Goal: Find specific page/section: Find specific page/section

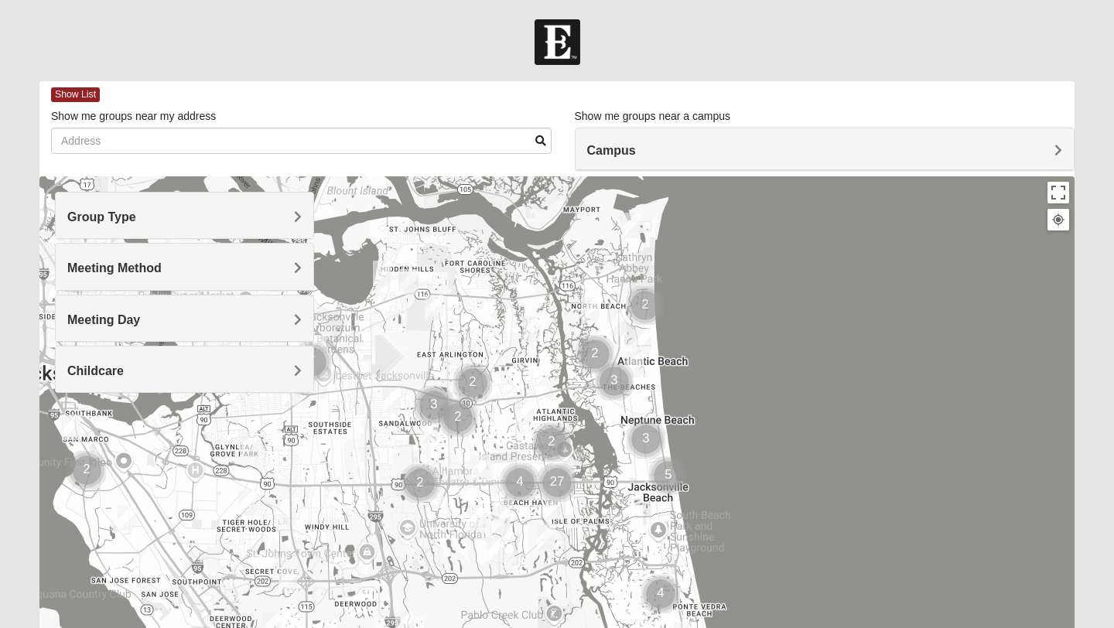
click at [161, 214] on h4 "Group Type" at bounding box center [184, 217] width 234 height 15
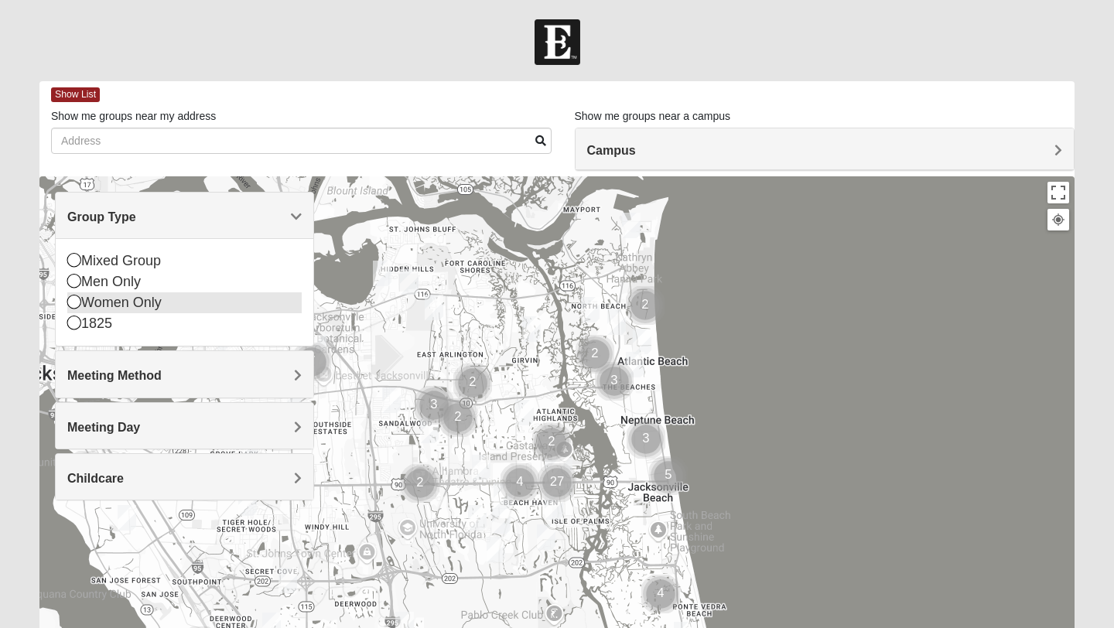
click at [76, 303] on icon at bounding box center [74, 302] width 14 height 14
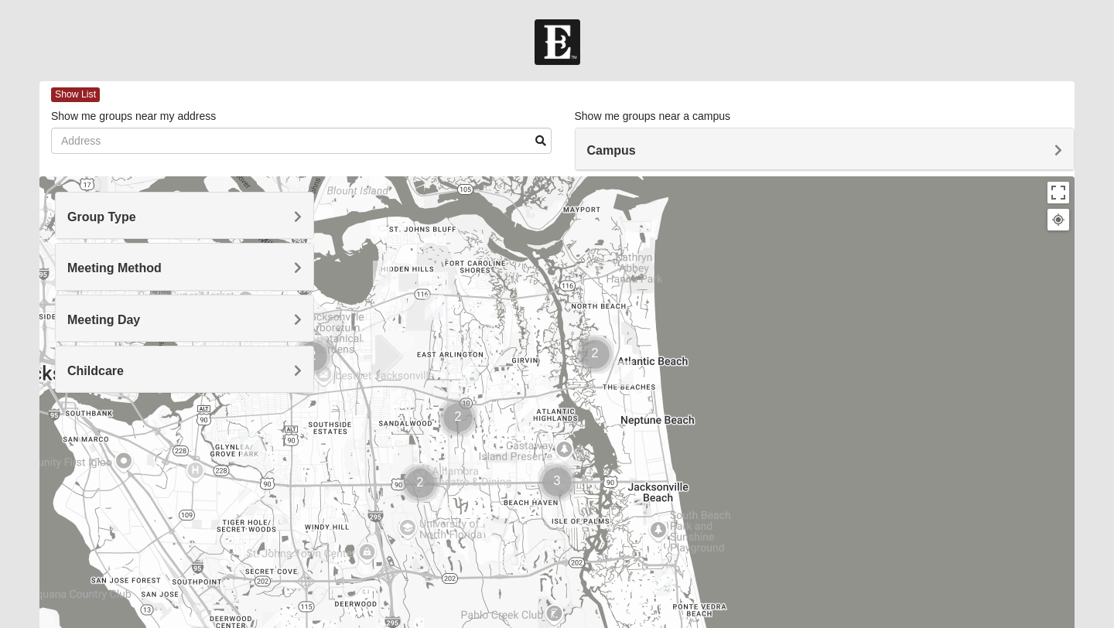
click at [217, 268] on h4 "Meeting Method" at bounding box center [184, 268] width 234 height 15
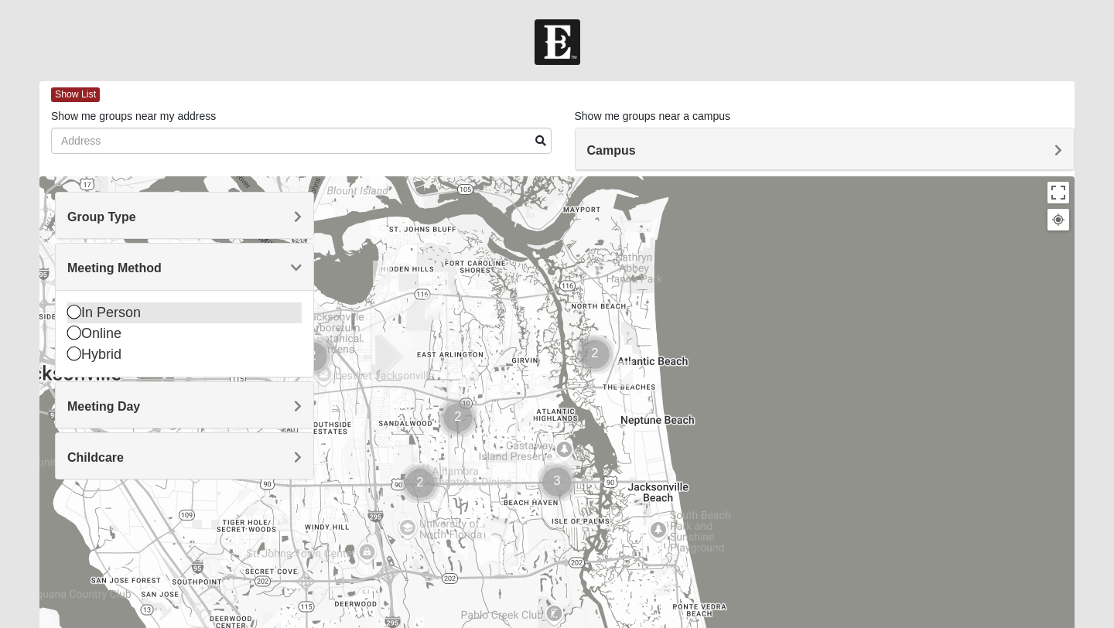
click at [73, 313] on icon at bounding box center [74, 312] width 14 height 14
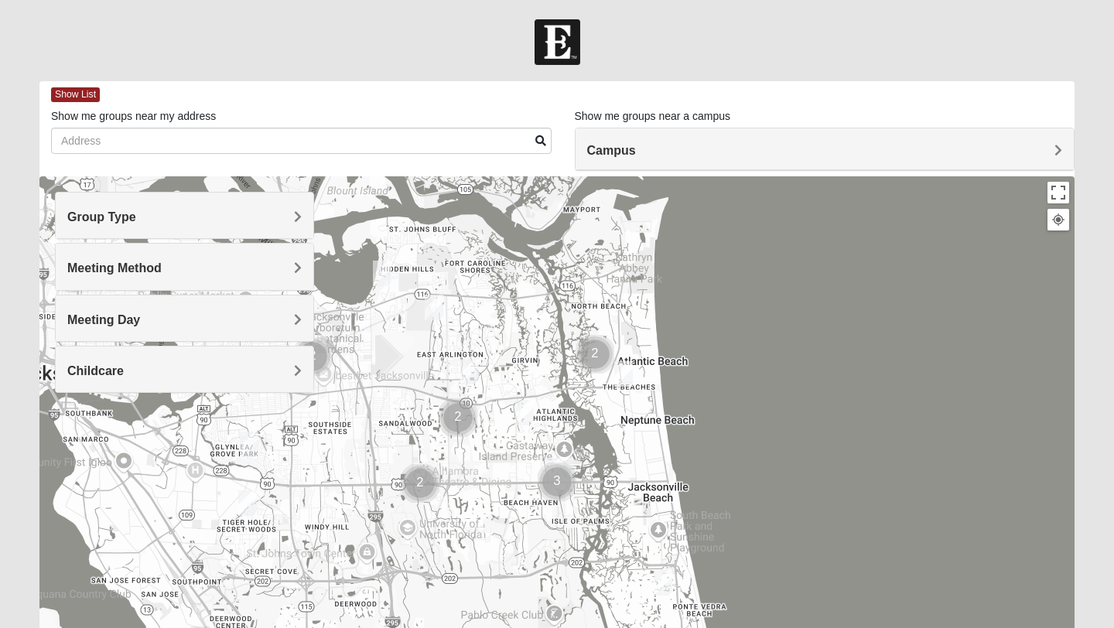
click at [237, 319] on h4 "Meeting Day" at bounding box center [184, 320] width 234 height 15
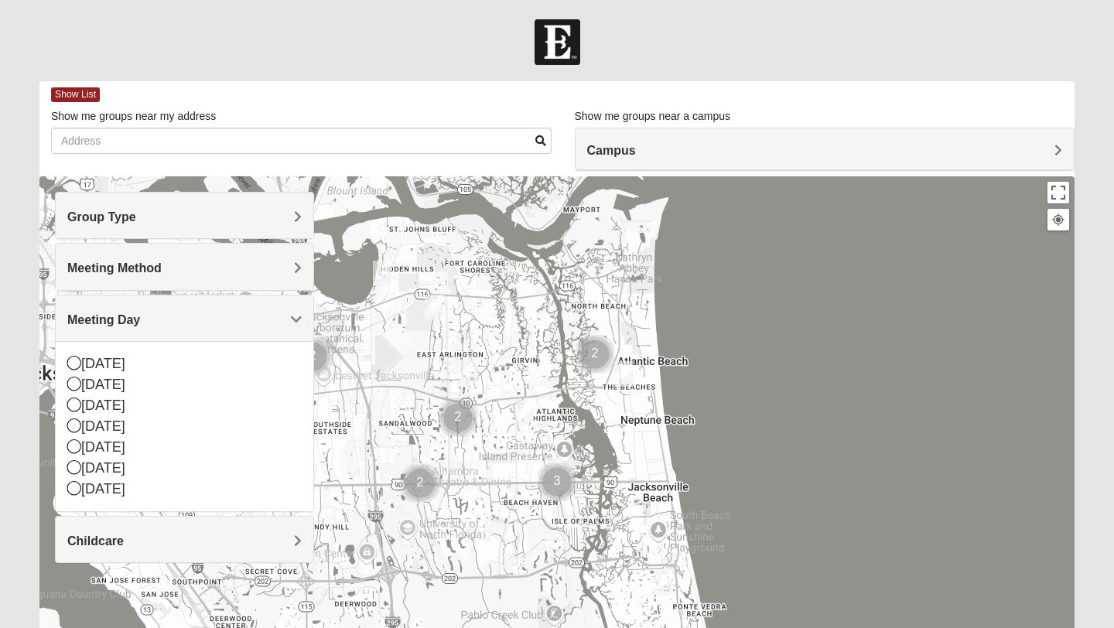
click at [327, 318] on div at bounding box center [556, 485] width 1035 height 619
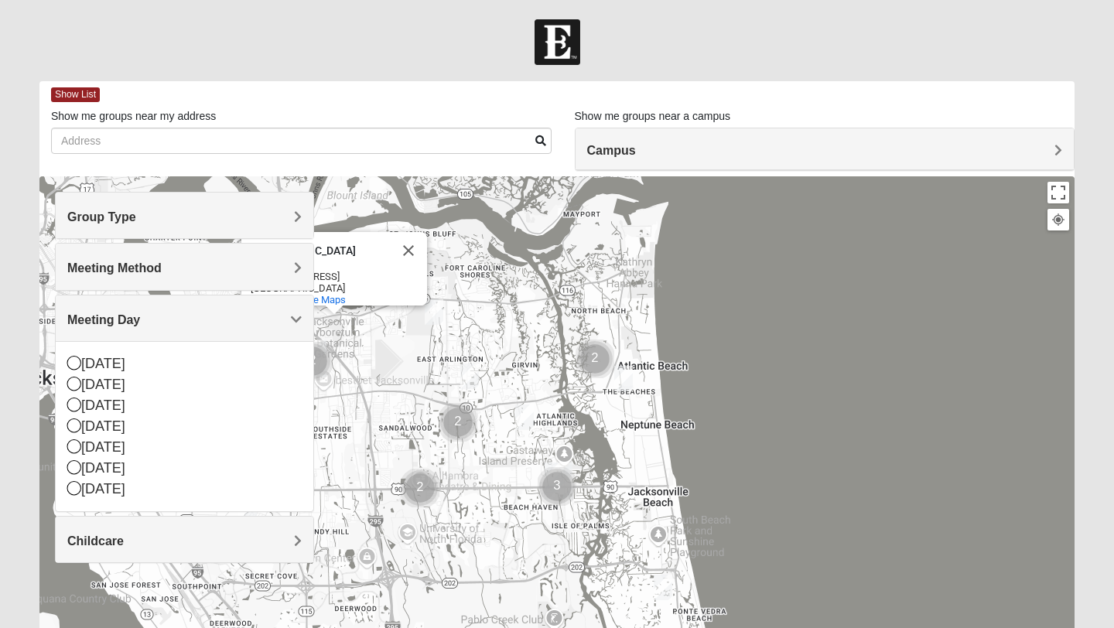
click at [231, 324] on h4 "Meeting Day" at bounding box center [184, 320] width 234 height 15
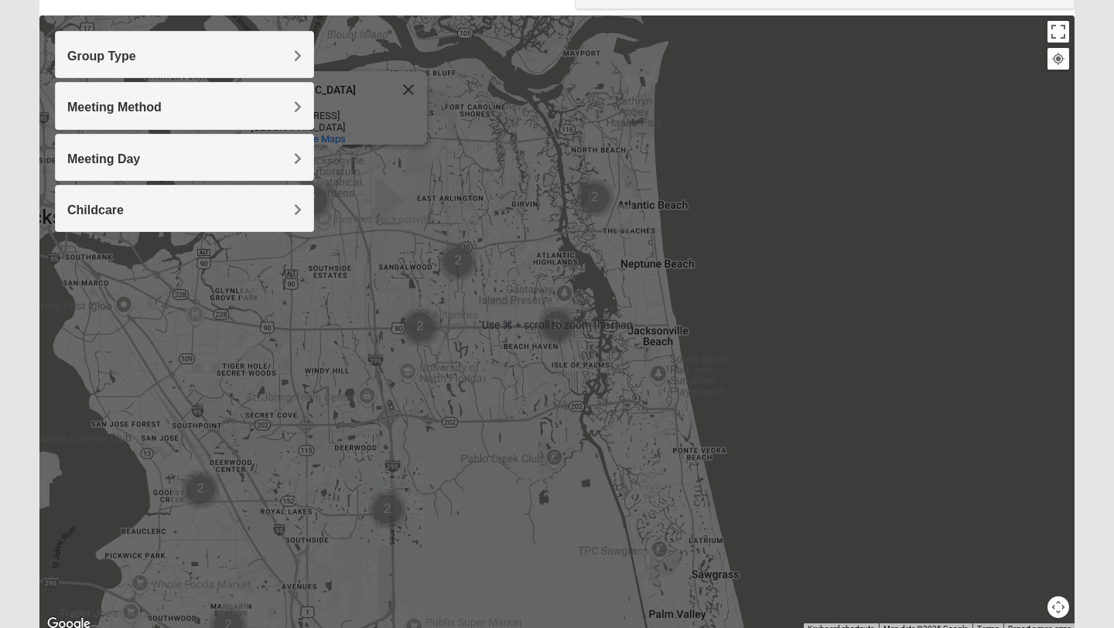
scroll to position [162, 0]
click at [764, 268] on div "[GEOGRAPHIC_DATA] [GEOGRAPHIC_DATA] [STREET_ADDRESS] View on Google Maps" at bounding box center [556, 324] width 1035 height 619
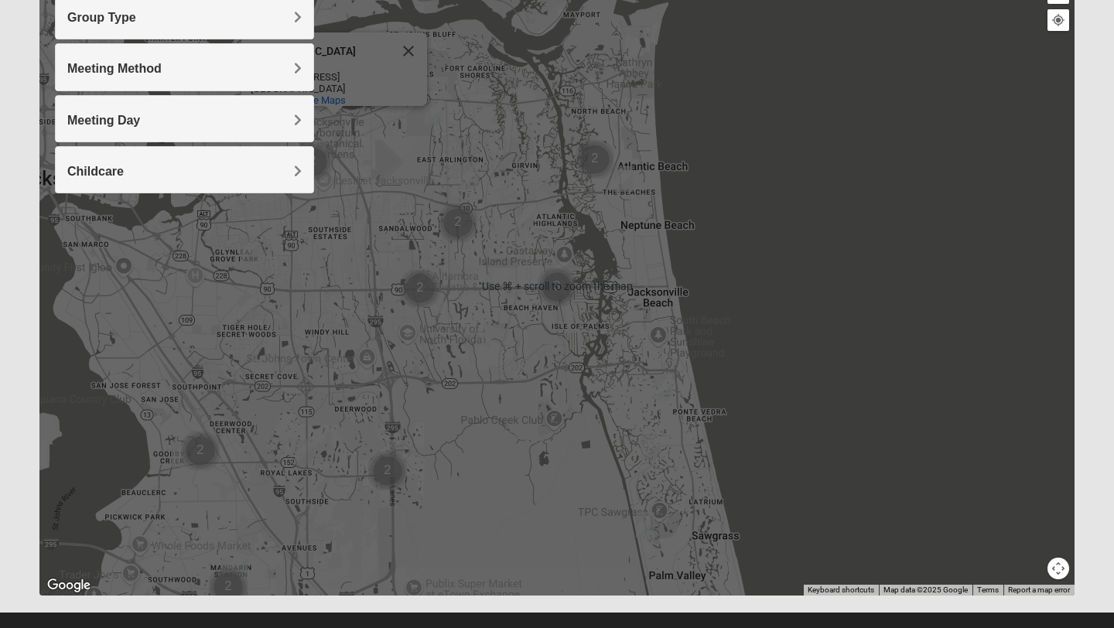
scroll to position [224, 0]
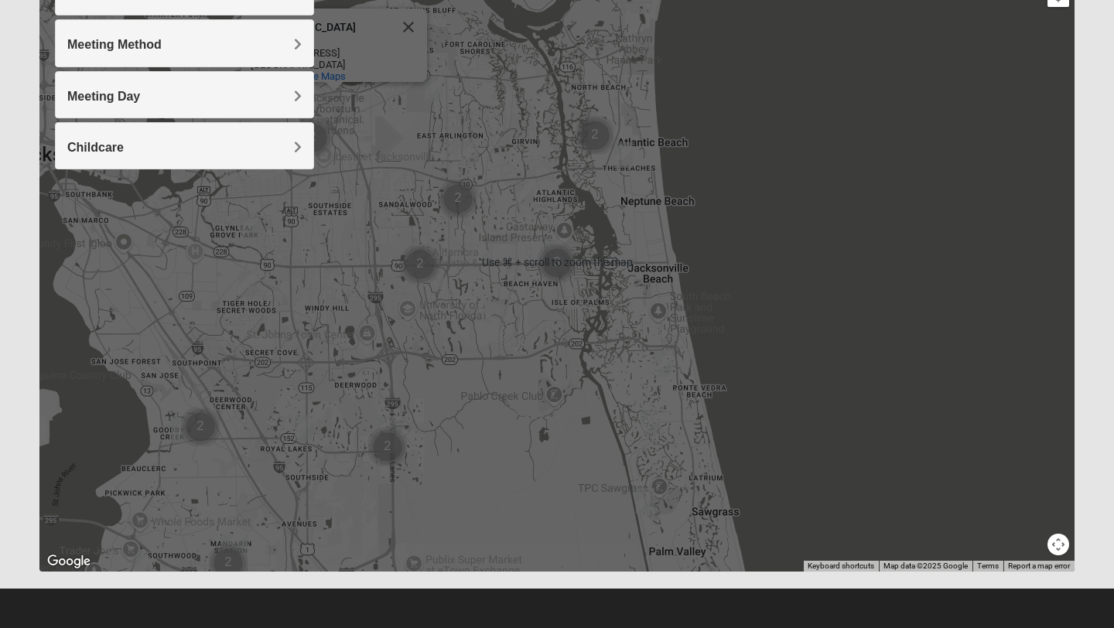
click at [512, 446] on div "[GEOGRAPHIC_DATA] [GEOGRAPHIC_DATA] [STREET_ADDRESS] View on Google Maps" at bounding box center [556, 262] width 1035 height 619
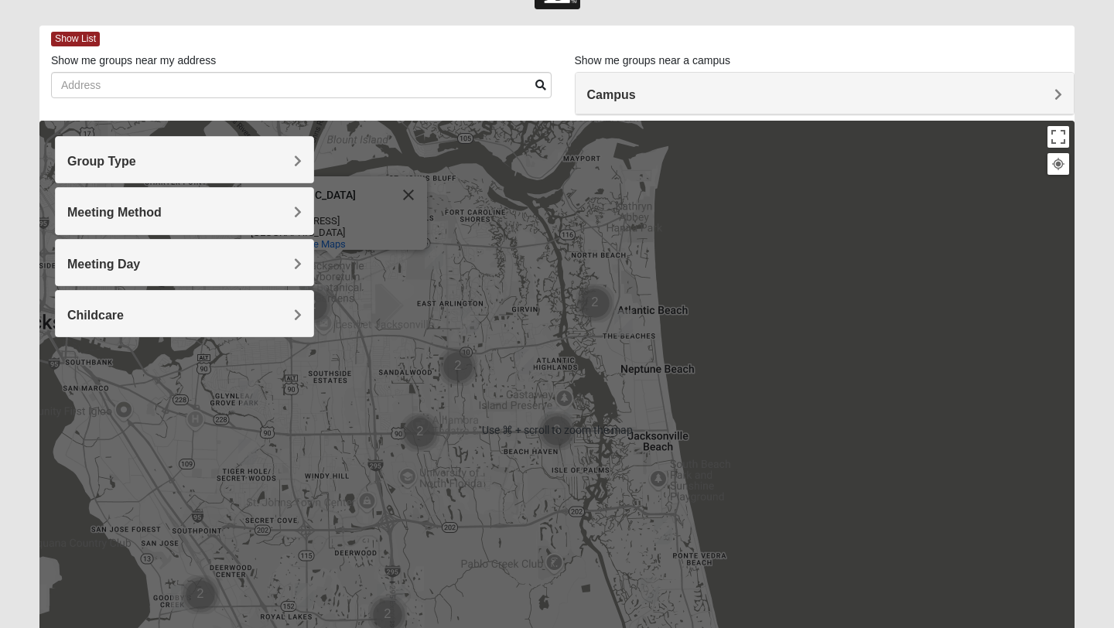
scroll to position [21, 0]
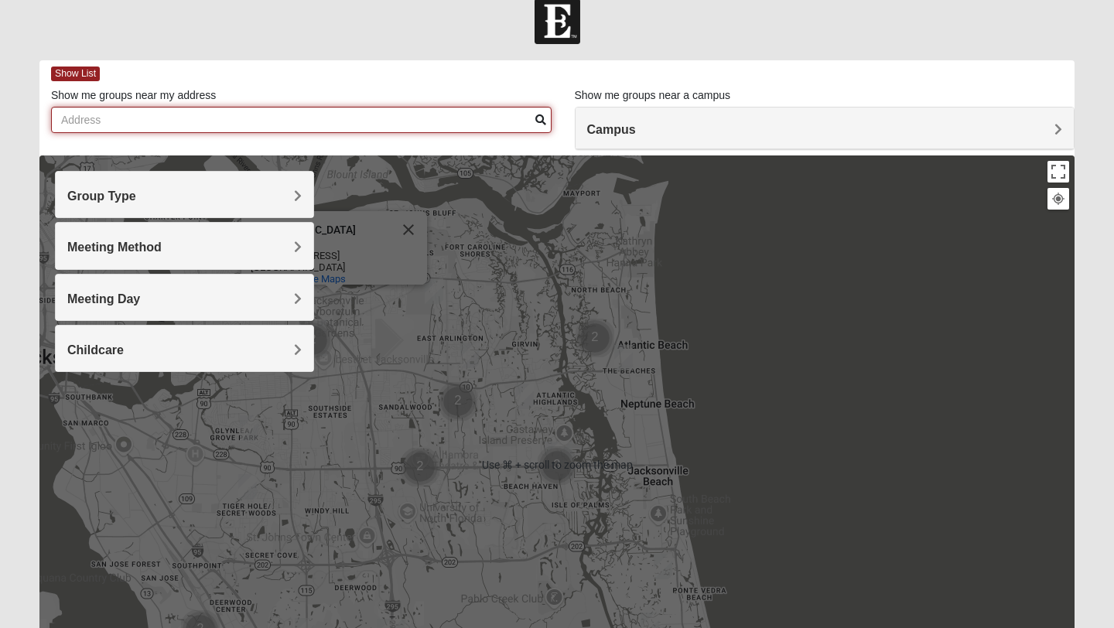
click at [282, 122] on input "Show me groups near my address" at bounding box center [301, 120] width 500 height 26
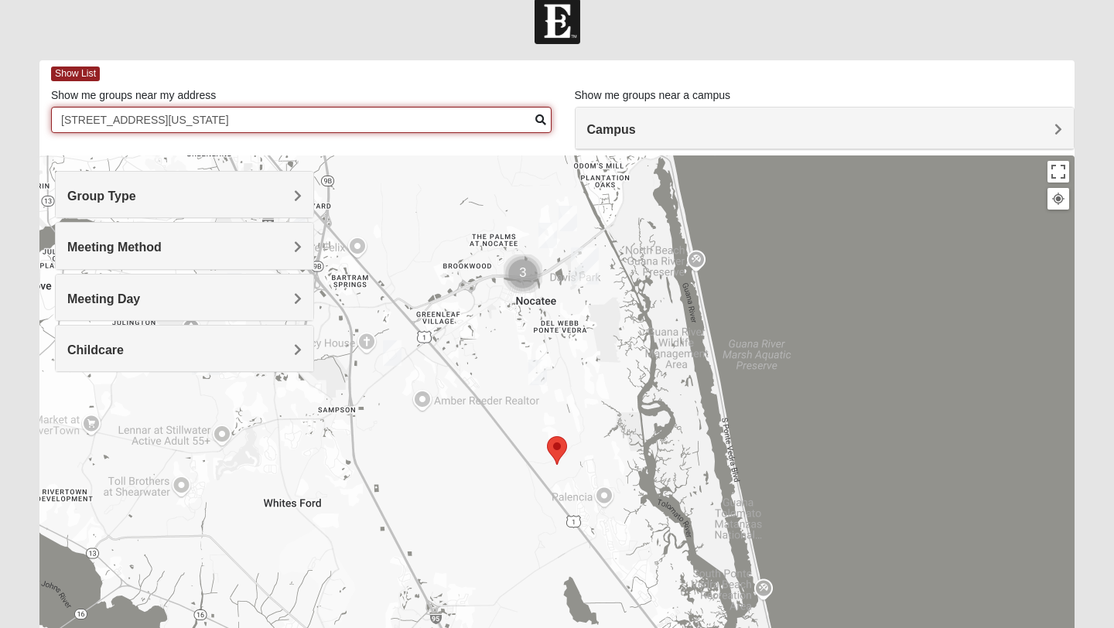
type input "[STREET_ADDRESS][US_STATE]"
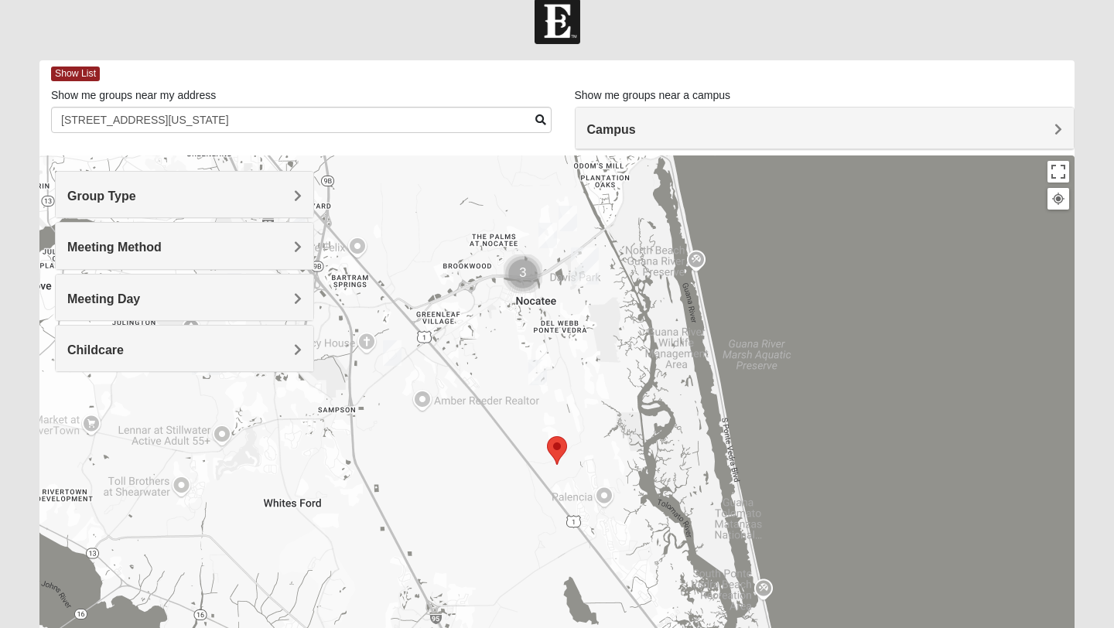
click at [540, 369] on img "Womens Buckland/McGowan 32081" at bounding box center [537, 373] width 19 height 26
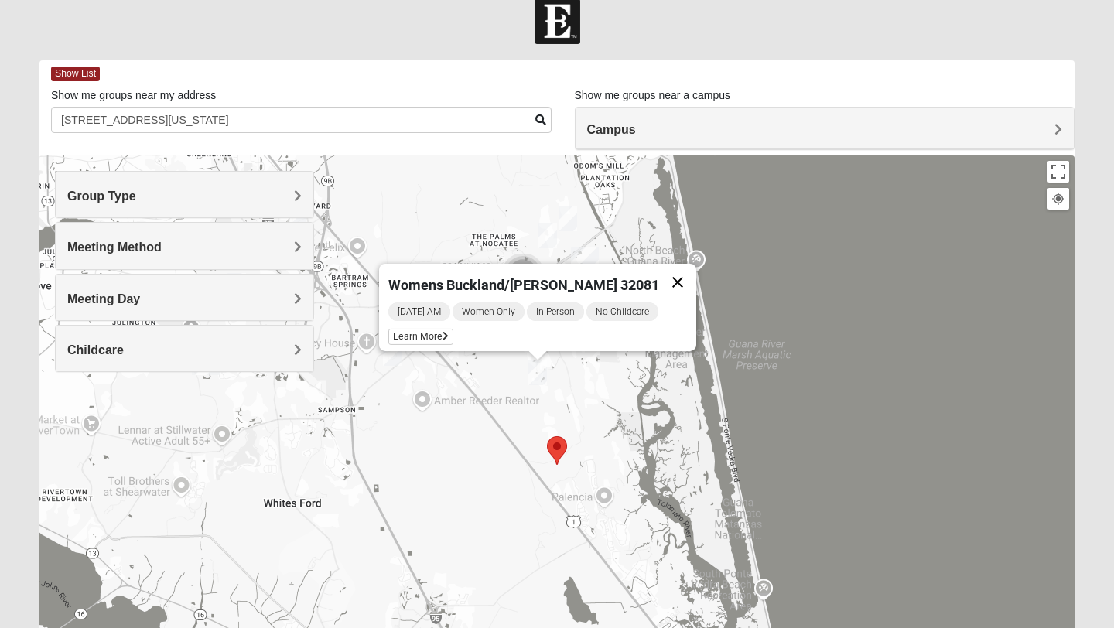
click at [668, 271] on button "Close" at bounding box center [677, 282] width 37 height 37
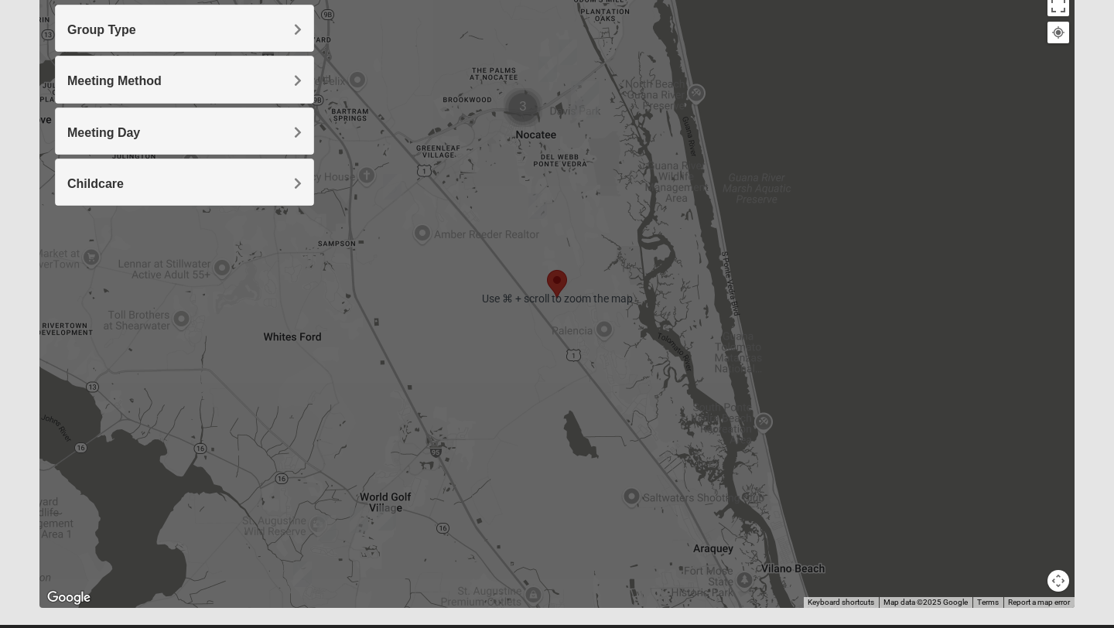
scroll to position [224, 0]
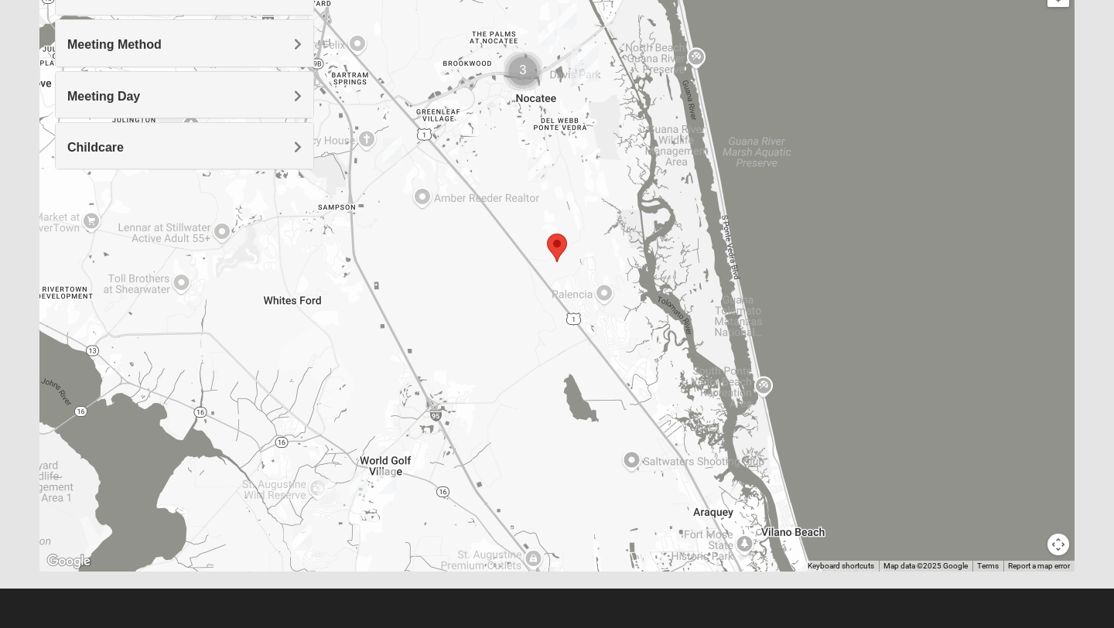
click at [808, 213] on div at bounding box center [556, 262] width 1035 height 619
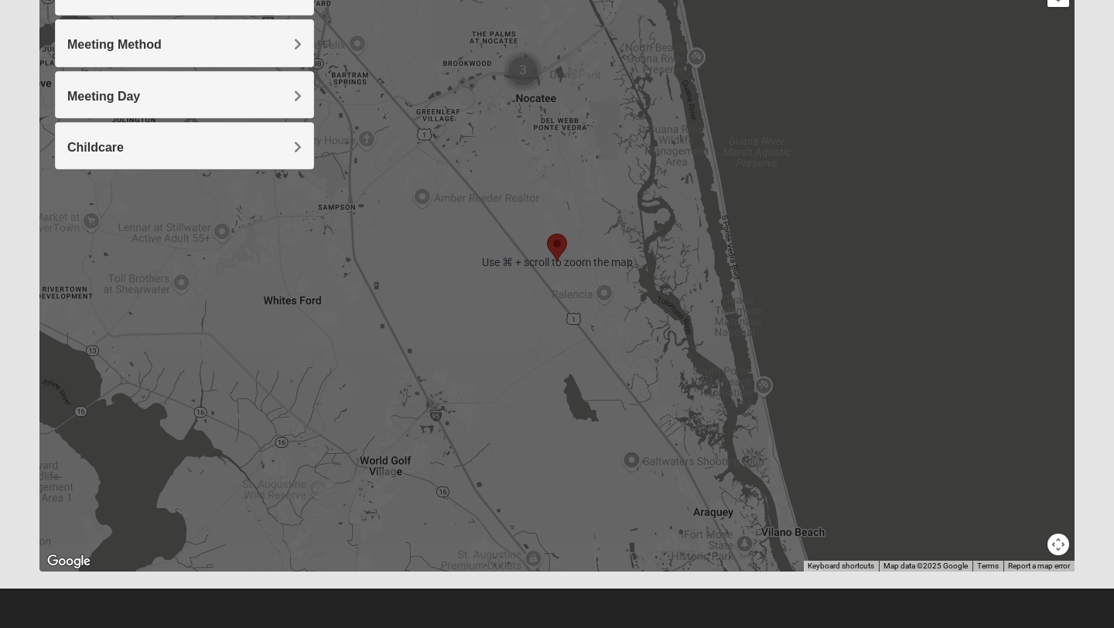
click at [883, 307] on div at bounding box center [556, 262] width 1035 height 619
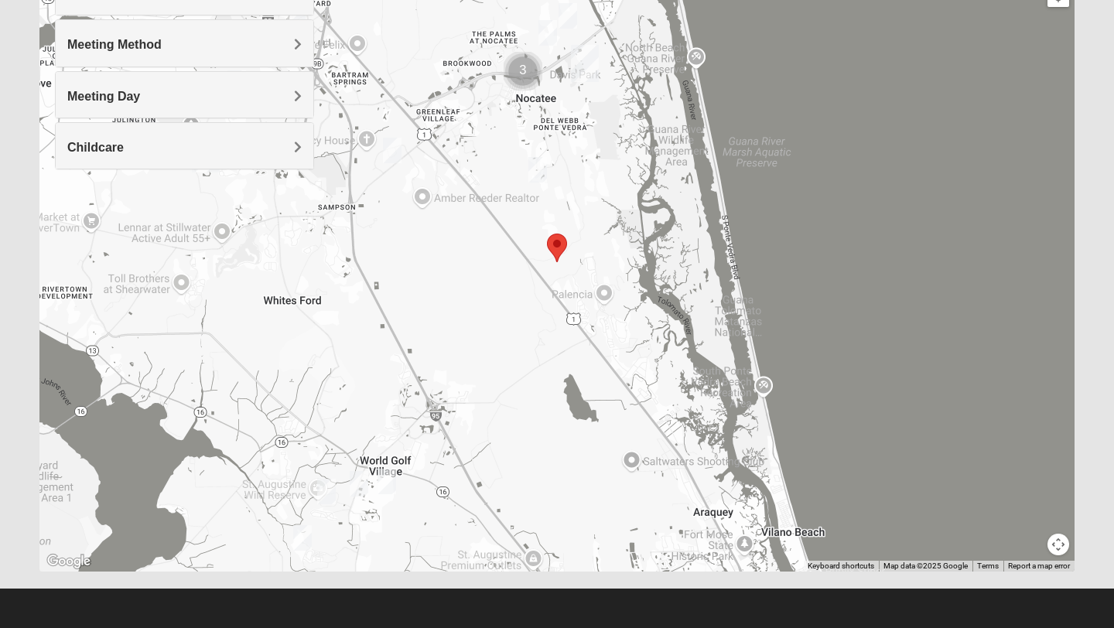
click at [393, 145] on img "Womens Houser 32259" at bounding box center [392, 151] width 19 height 26
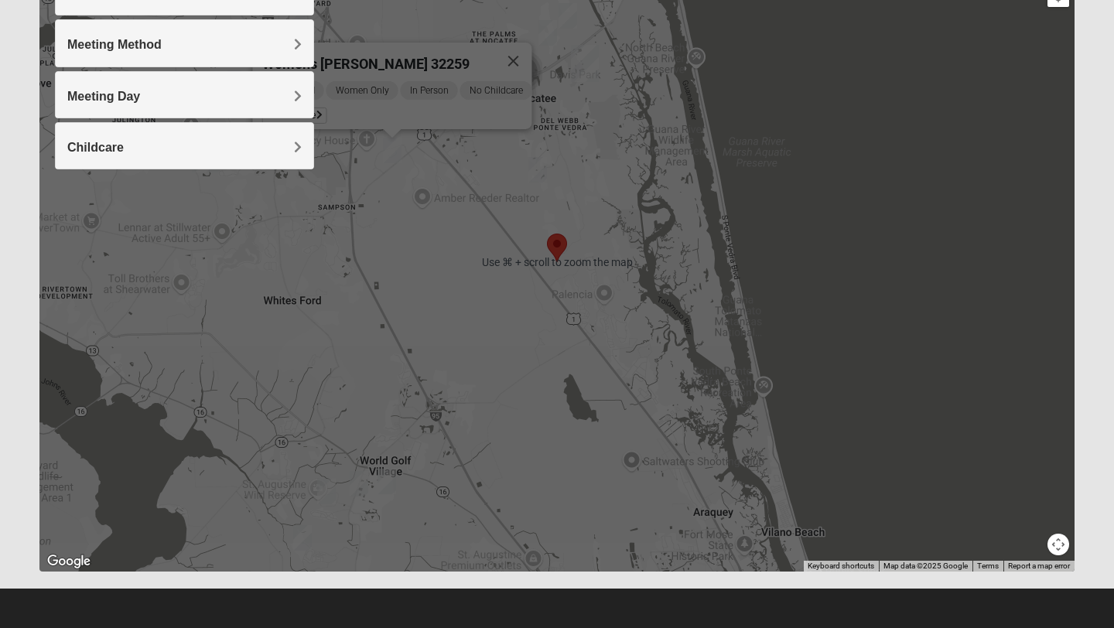
click at [395, 155] on img "Womens Houser 32259" at bounding box center [392, 151] width 19 height 26
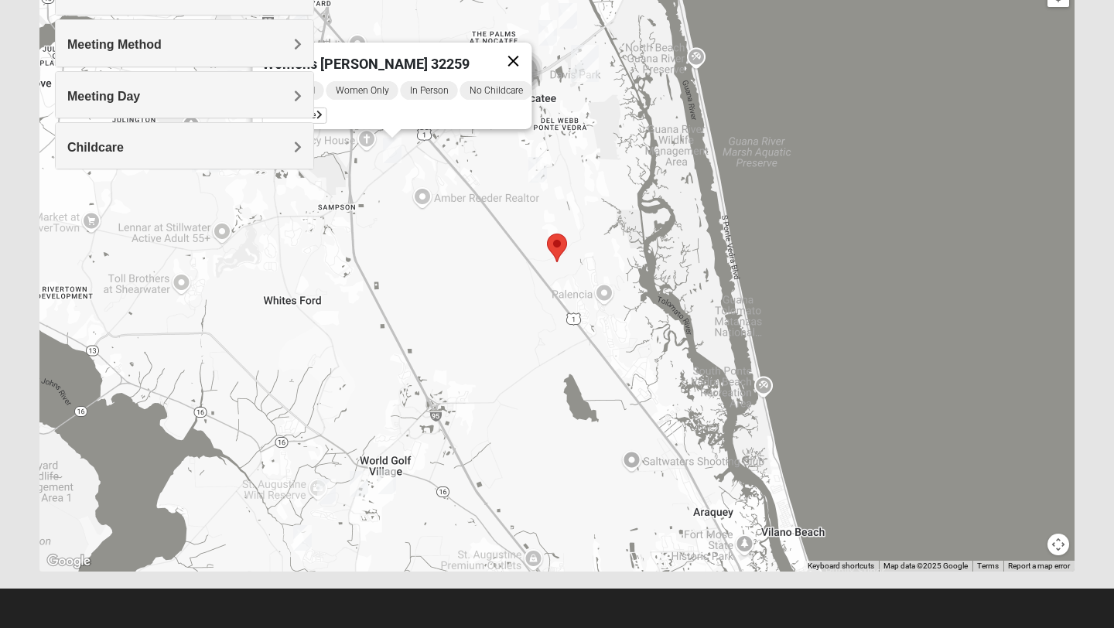
click at [524, 46] on button "Close" at bounding box center [513, 61] width 37 height 37
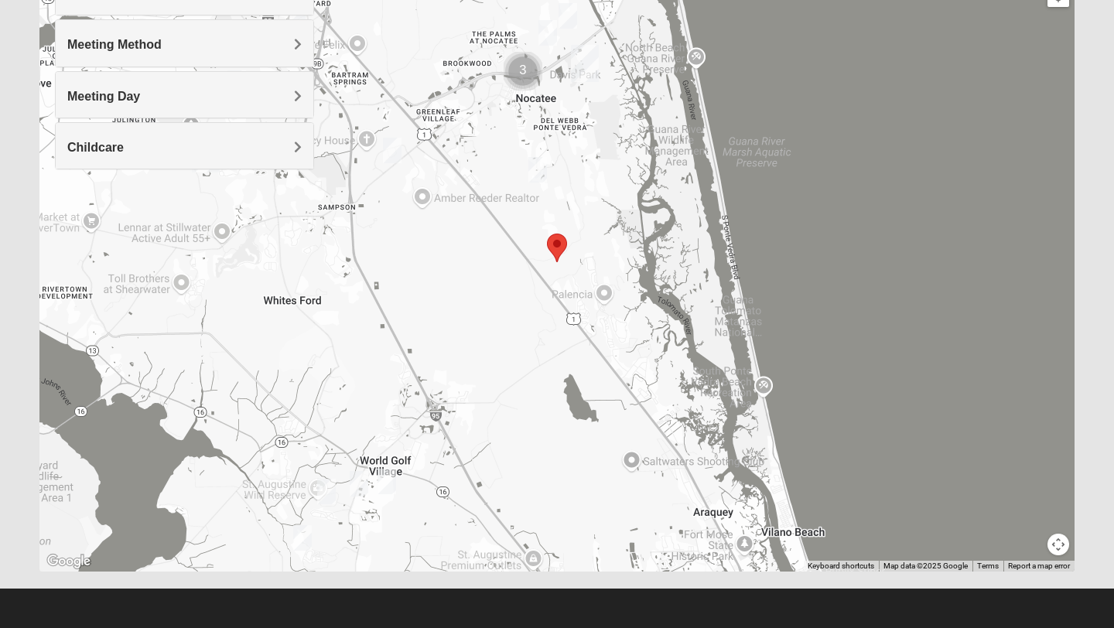
click at [384, 477] on img "Womens Shesterenko 32092" at bounding box center [386, 482] width 19 height 26
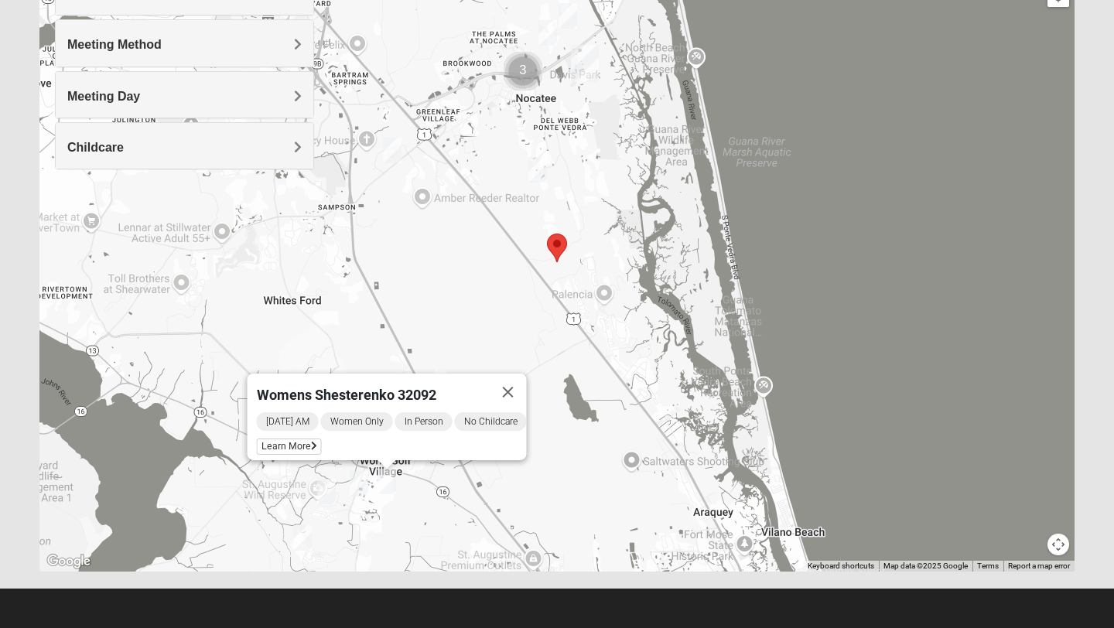
click at [358, 483] on img "Womens Shreves 32092" at bounding box center [359, 484] width 19 height 26
click button "Close" at bounding box center [480, 394] width 37 height 37
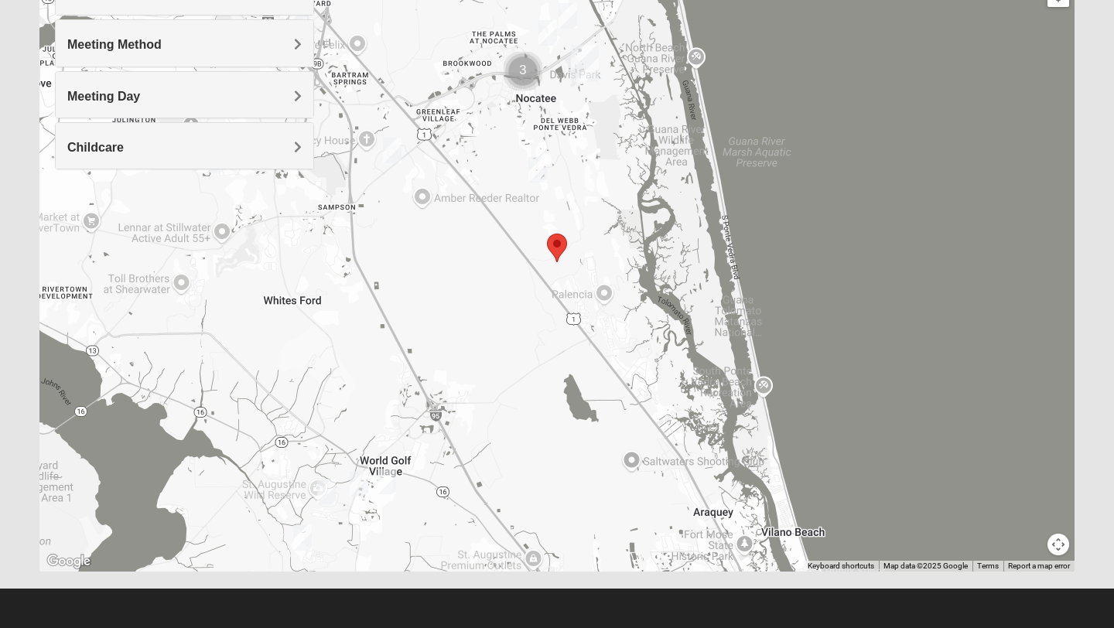
click at [325, 491] on img "Womens Shelton, McNutt 32092" at bounding box center [326, 492] width 19 height 26
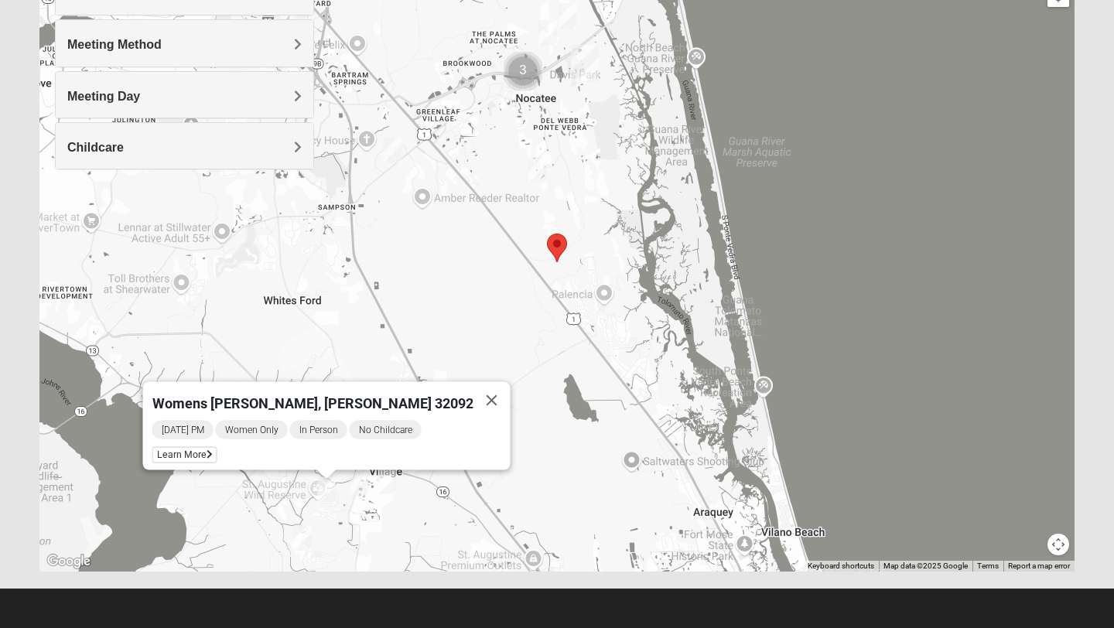
click at [303, 541] on img "Womens Worsham / Schultheis 32092" at bounding box center [302, 538] width 19 height 26
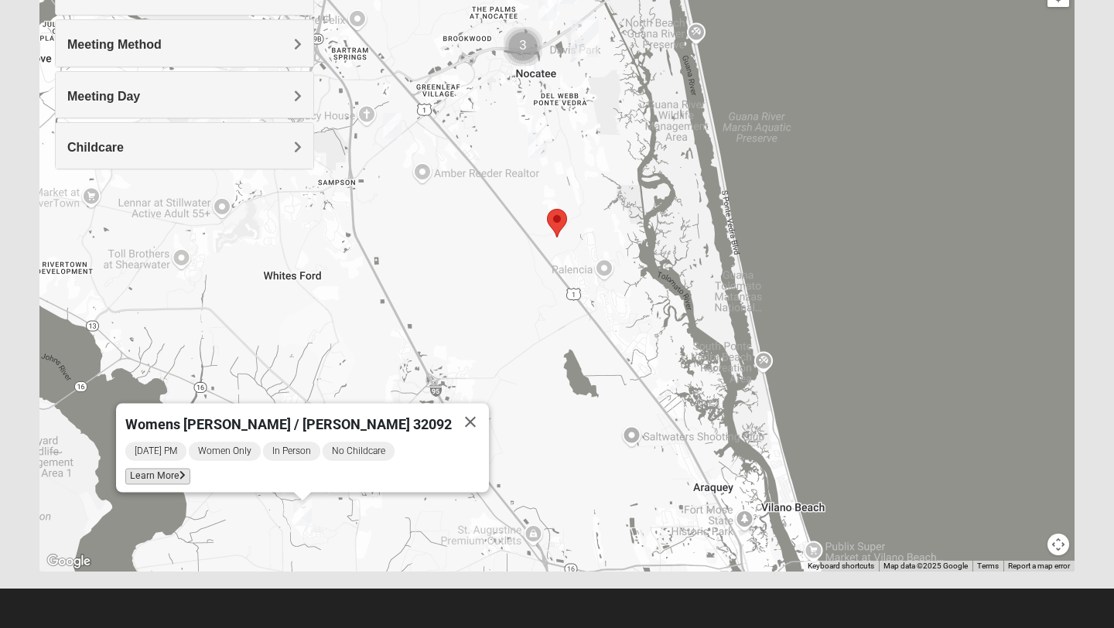
click at [189, 469] on span "Learn More" at bounding box center [157, 477] width 65 height 16
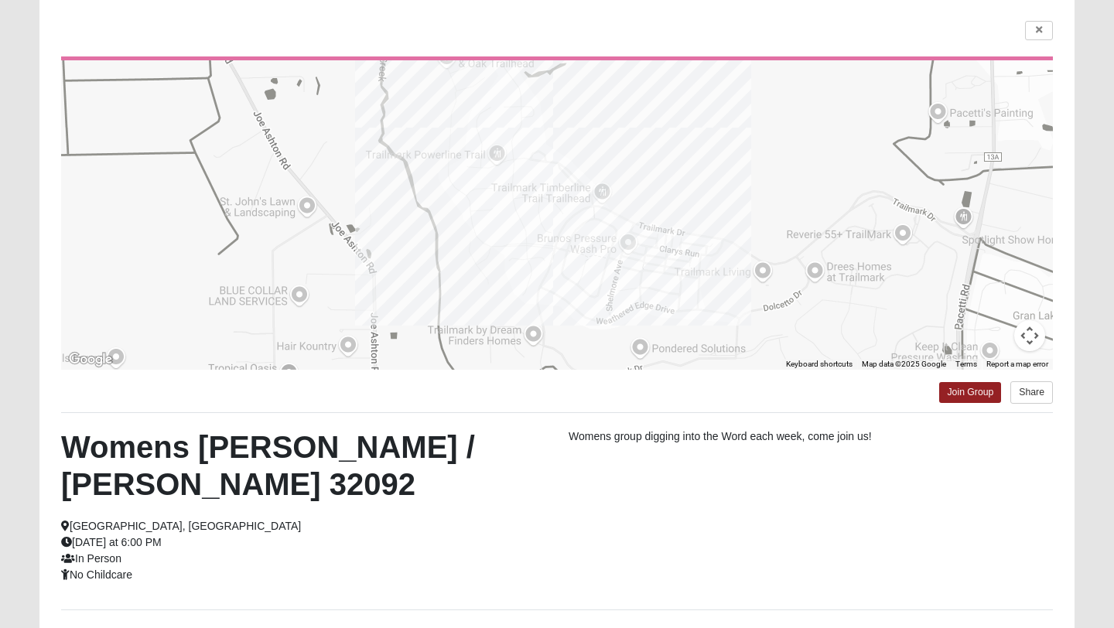
scroll to position [0, 0]
